Goal: Information Seeking & Learning: Learn about a topic

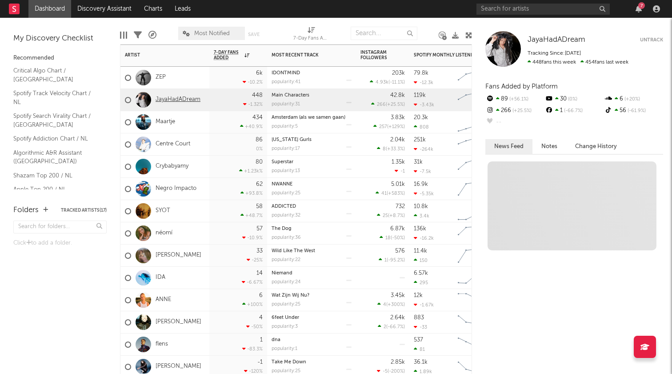
click at [176, 96] on link "JayaHadADream" at bounding box center [178, 100] width 45 height 8
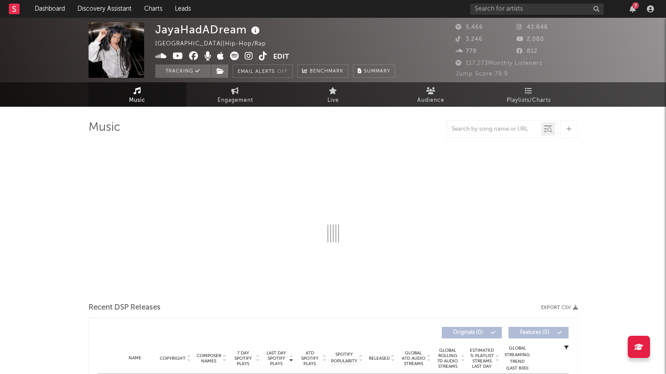
select select "1w"
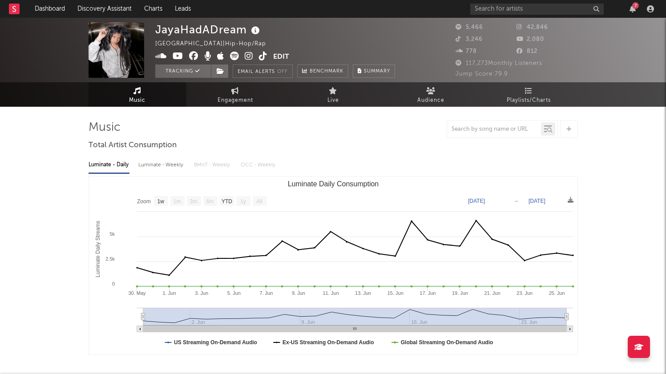
click at [209, 202] on text "6m" at bounding box center [210, 201] width 8 height 6
click at [157, 168] on div "Luminate - Weekly" at bounding box center [161, 164] width 47 height 15
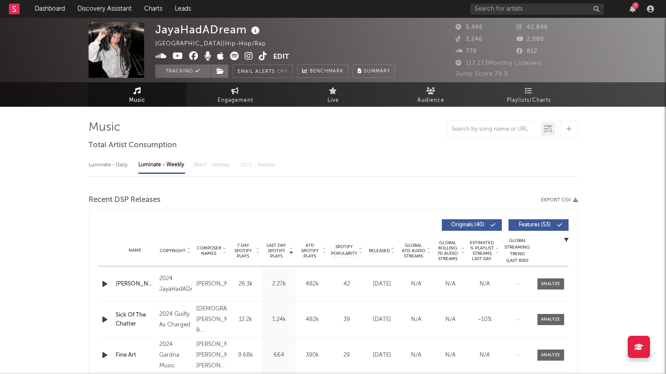
select select "6m"
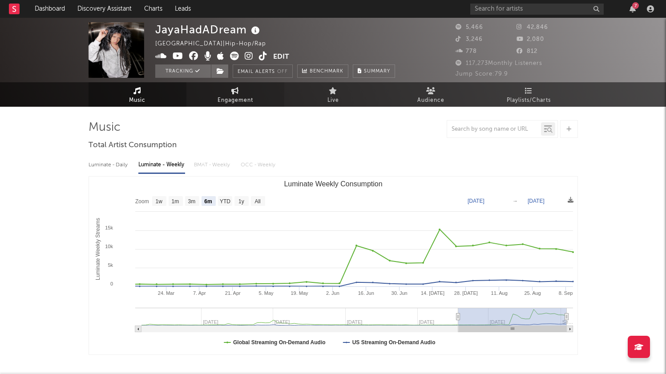
click at [241, 86] on link "Engagement" at bounding box center [235, 94] width 98 height 24
select select "1w"
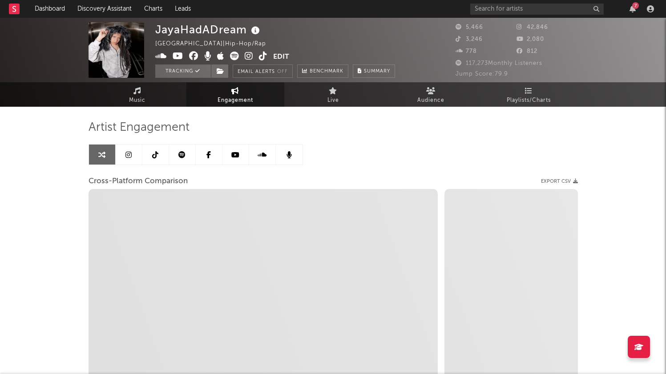
click at [181, 154] on icon at bounding box center [181, 154] width 7 height 7
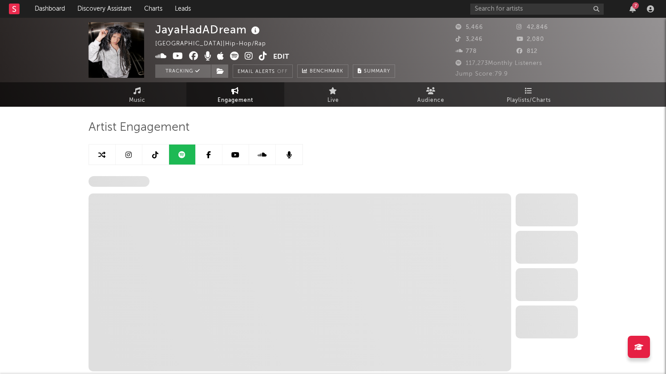
select select "6m"
select select "1w"
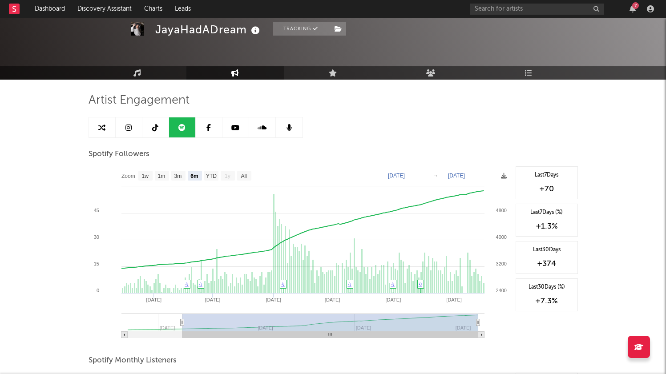
scroll to position [33, 0]
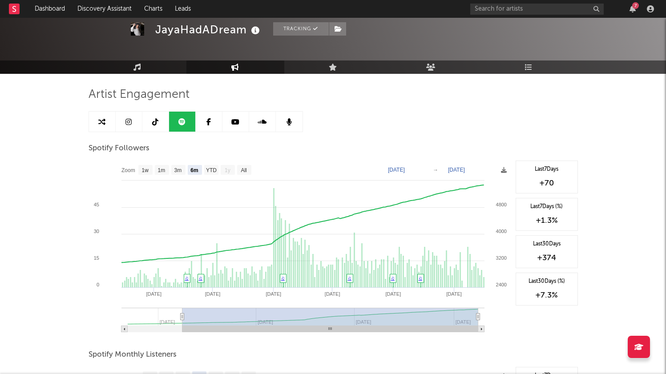
click at [155, 126] on link at bounding box center [155, 122] width 27 height 20
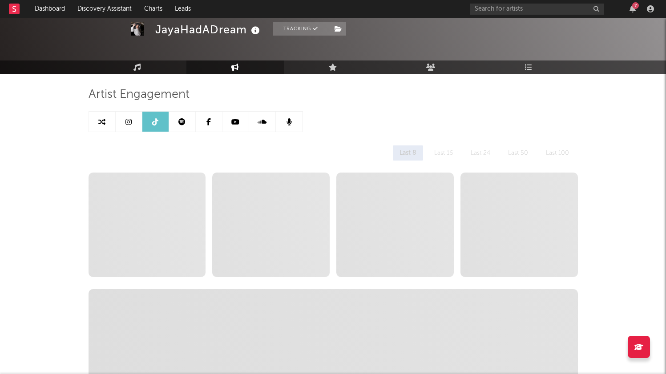
select select "6m"
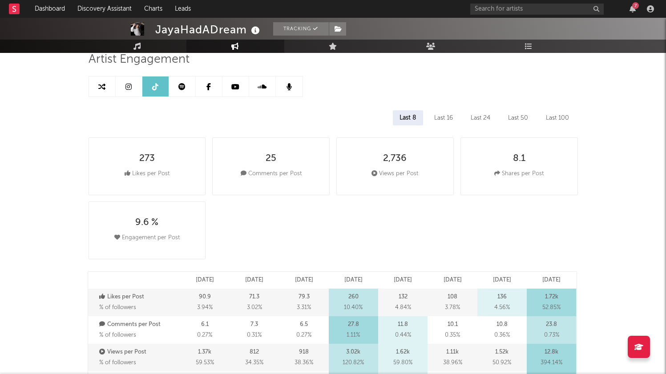
scroll to position [72, 0]
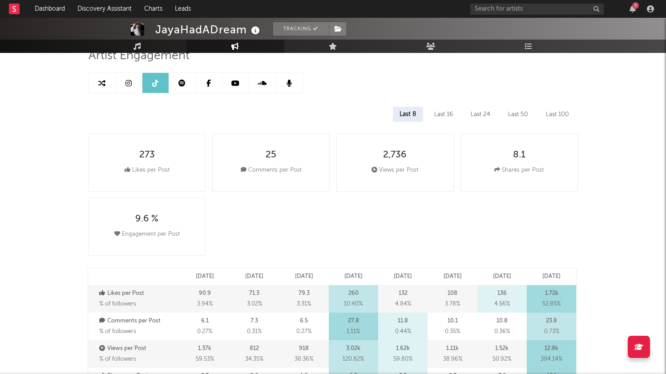
click at [129, 84] on icon at bounding box center [128, 83] width 6 height 7
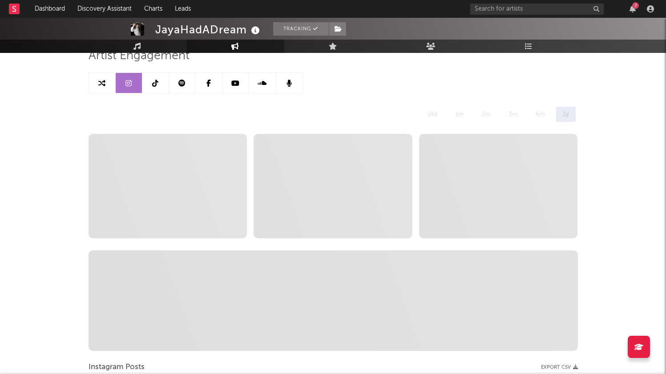
select select "6m"
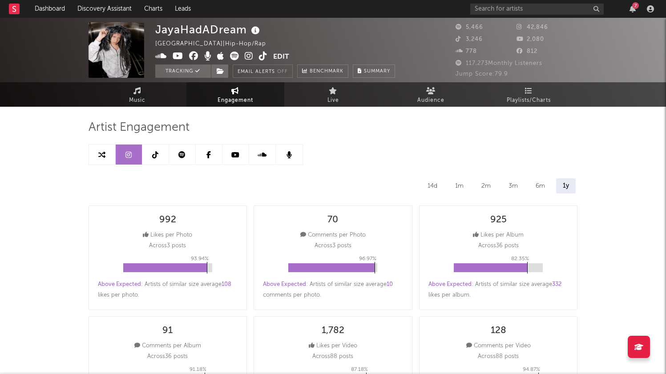
click at [198, 153] on link at bounding box center [209, 155] width 27 height 20
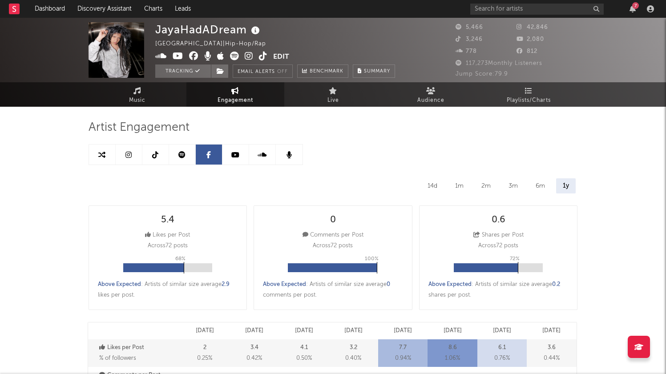
click at [184, 156] on icon at bounding box center [181, 154] width 7 height 7
select select "6m"
select select "1w"
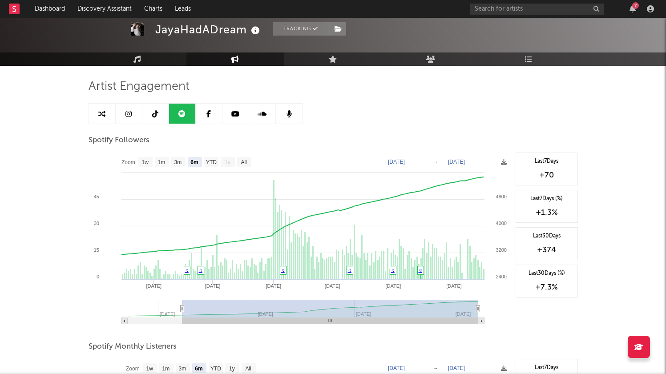
scroll to position [45, 0]
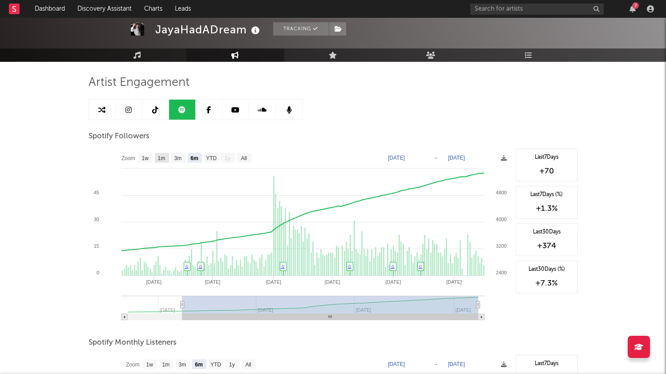
click at [160, 156] on text "1m" at bounding box center [161, 158] width 8 height 6
select select "1m"
type input "[DATE]"
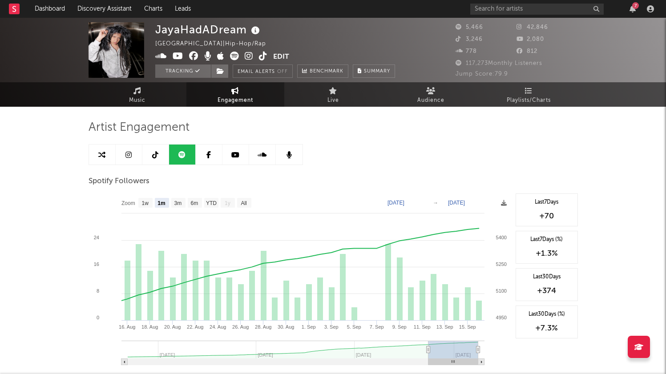
scroll to position [0, 0]
click at [129, 156] on icon at bounding box center [128, 154] width 6 height 7
select select "6m"
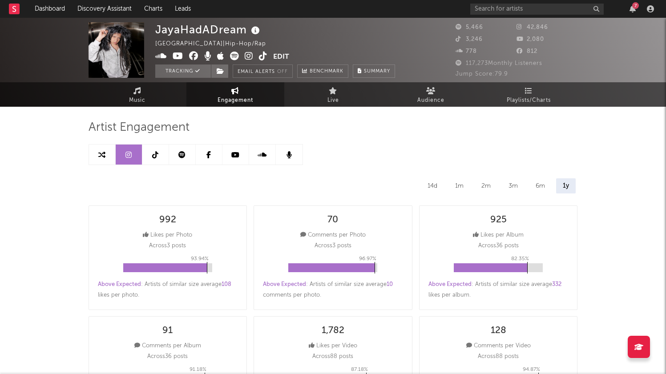
click at [153, 154] on icon at bounding box center [155, 154] width 6 height 7
select select "6m"
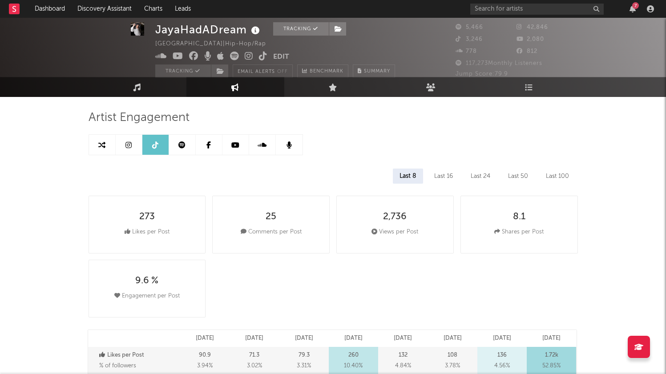
scroll to position [9, 0]
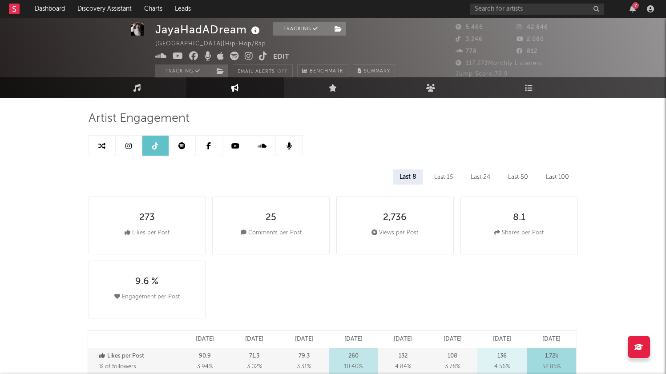
click at [452, 177] on div "Last 16" at bounding box center [443, 176] width 32 height 15
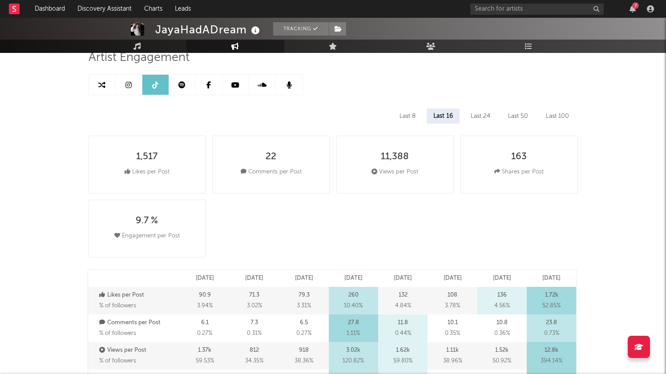
scroll to position [71, 0]
click at [482, 110] on div "Last 24" at bounding box center [480, 115] width 33 height 15
click at [502, 113] on div "Last 50" at bounding box center [517, 115] width 33 height 15
click at [556, 113] on div "Last 100" at bounding box center [557, 115] width 36 height 15
click at [192, 88] on link at bounding box center [182, 84] width 27 height 20
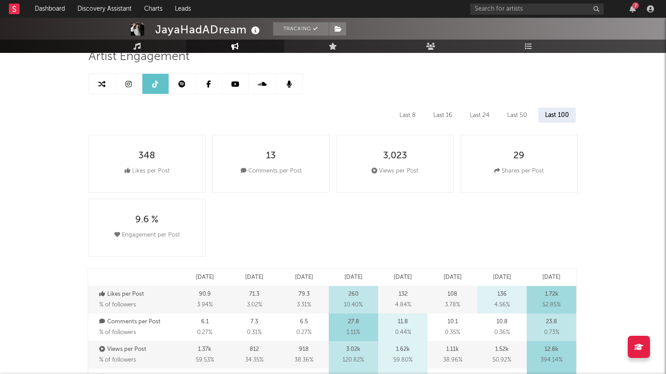
select select "6m"
select select "1w"
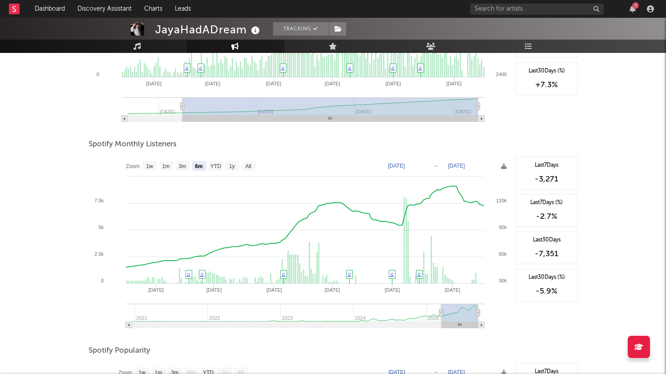
scroll to position [248, 0]
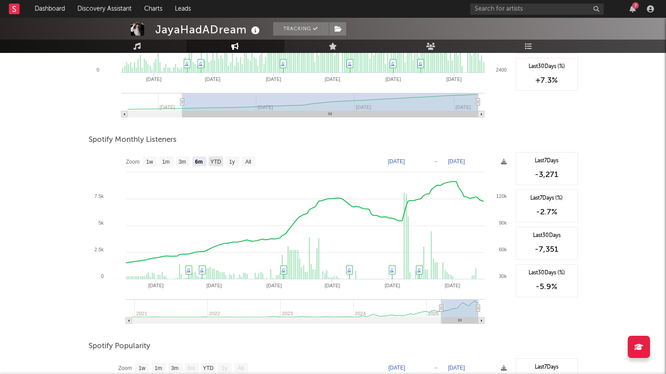
click at [217, 162] on text "YTD" at bounding box center [215, 162] width 11 height 6
select select "YTD"
type input "[DATE]"
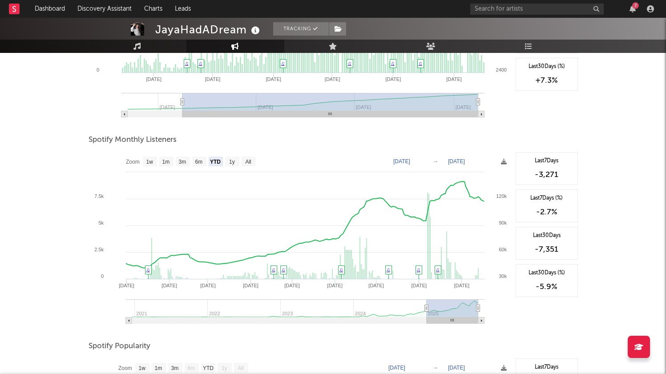
click at [50, 235] on div "JayaHadADream Tracking [GEOGRAPHIC_DATA] | Hip-Hop/Rap Edit Tracking Email Aler…" at bounding box center [333, 184] width 666 height 828
click at [629, 12] on div "7" at bounding box center [632, 8] width 13 height 7
click at [631, 11] on icon "button" at bounding box center [632, 8] width 6 height 7
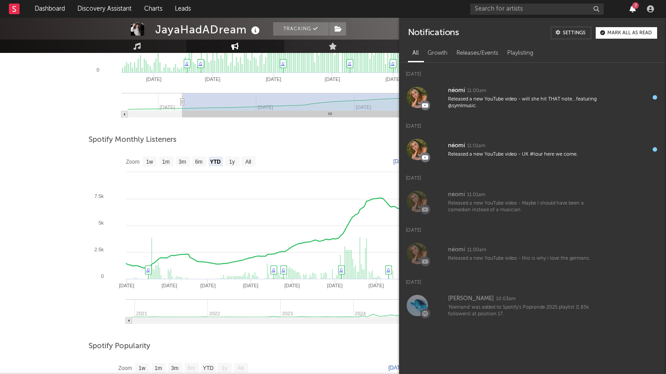
click at [631, 11] on icon "button" at bounding box center [632, 8] width 6 height 7
